Goal: Register for event/course

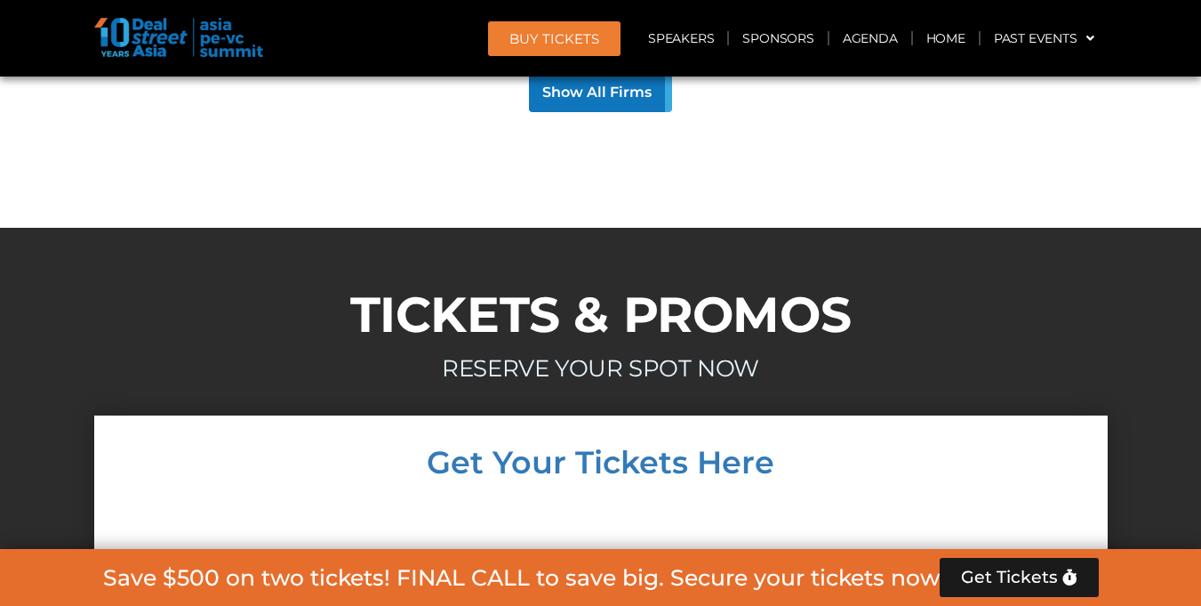
scroll to position [17058, 0]
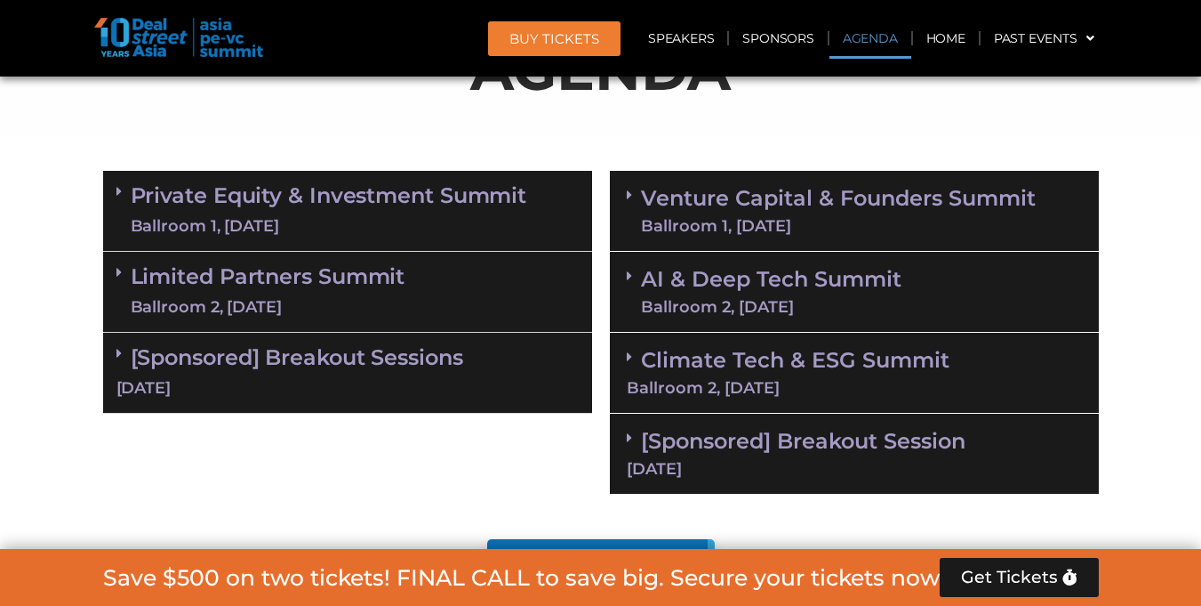
scroll to position [1007, 0]
